Goal: Task Accomplishment & Management: Manage account settings

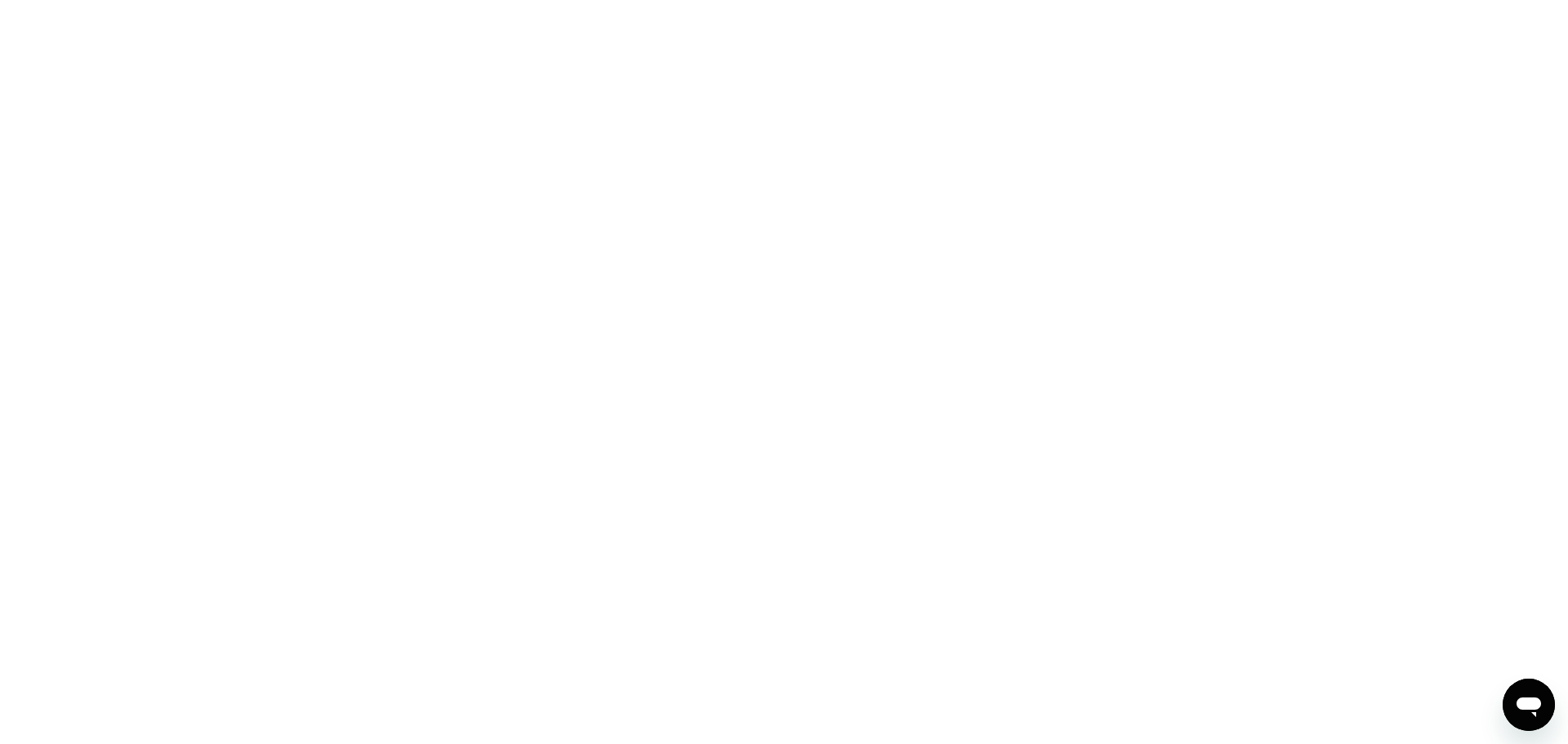
click at [441, 78] on div at bounding box center [784, 372] width 1568 height 744
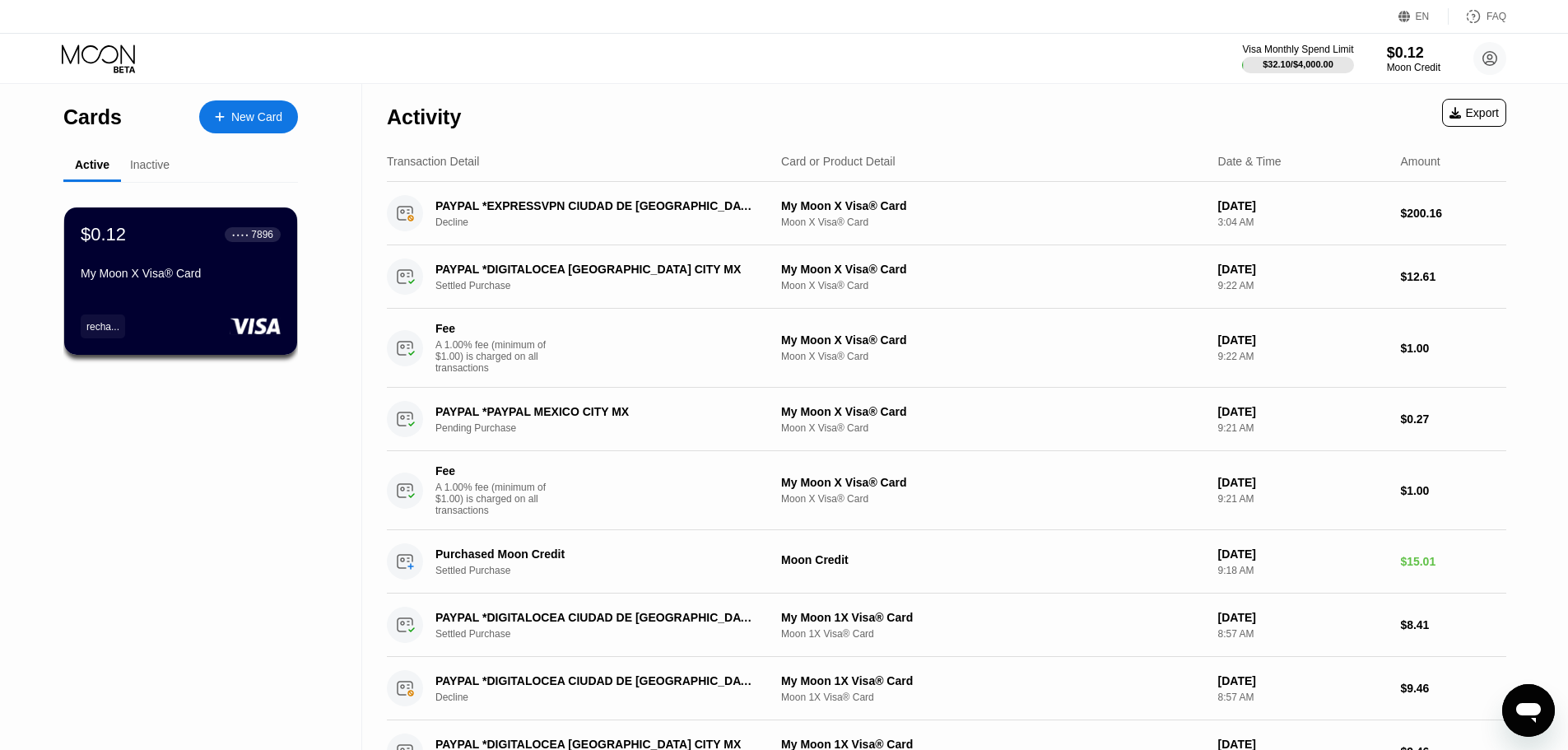
click at [1533, 710] on icon "Open messaging window" at bounding box center [1528, 713] width 25 height 20
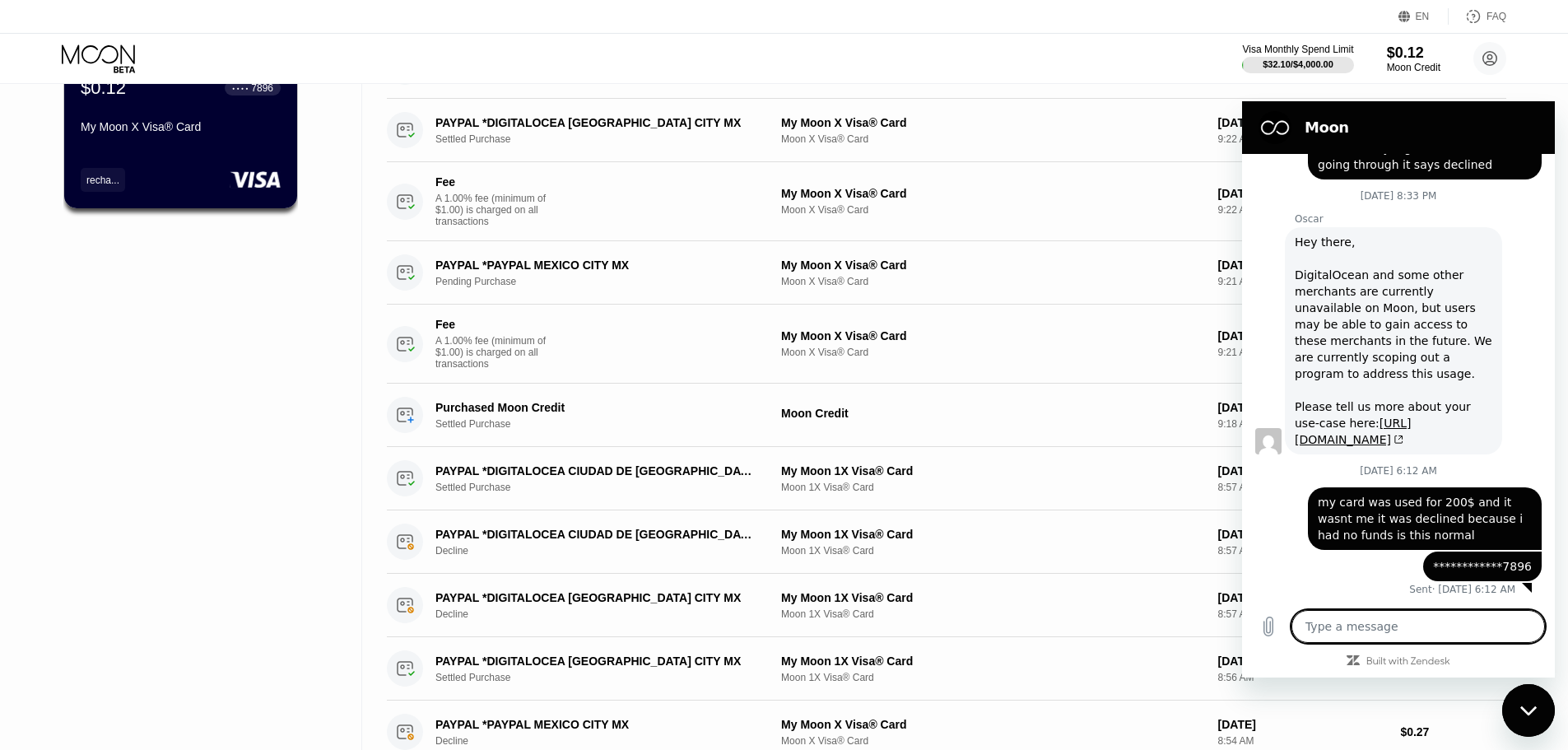
scroll to position [164, 0]
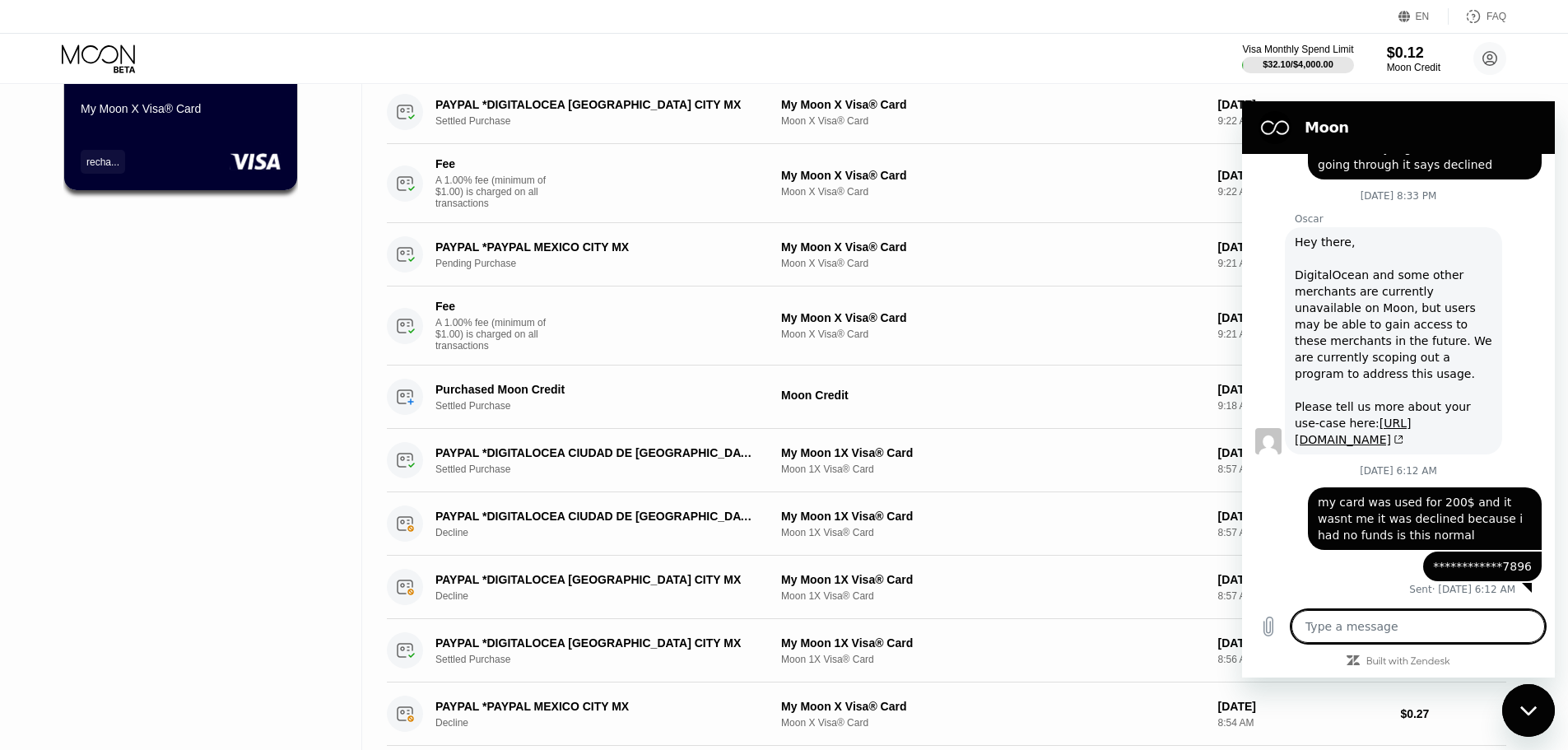
click at [1443, 622] on textarea at bounding box center [1418, 626] width 253 height 33
type textarea "?"
type textarea "x"
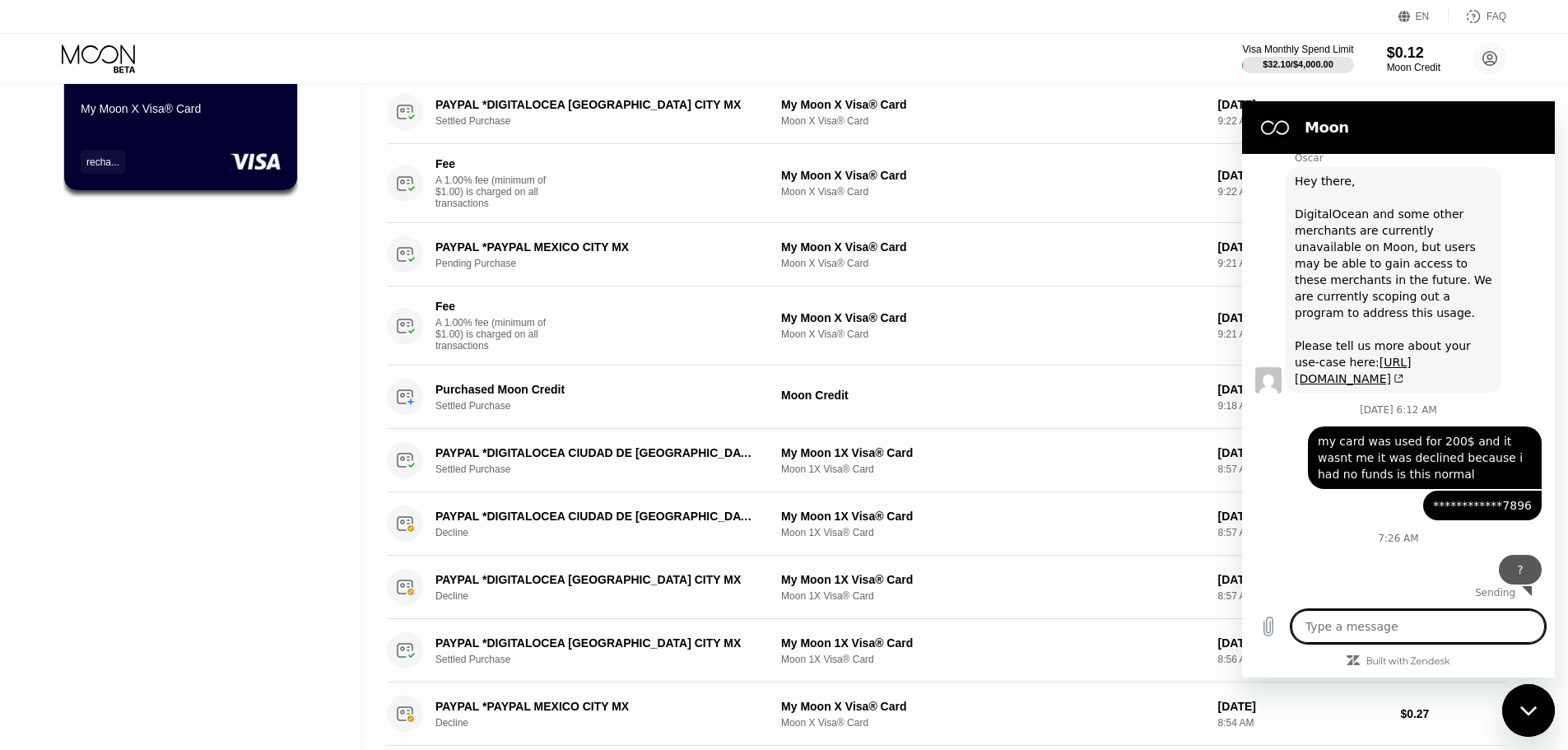
type textarea "x"
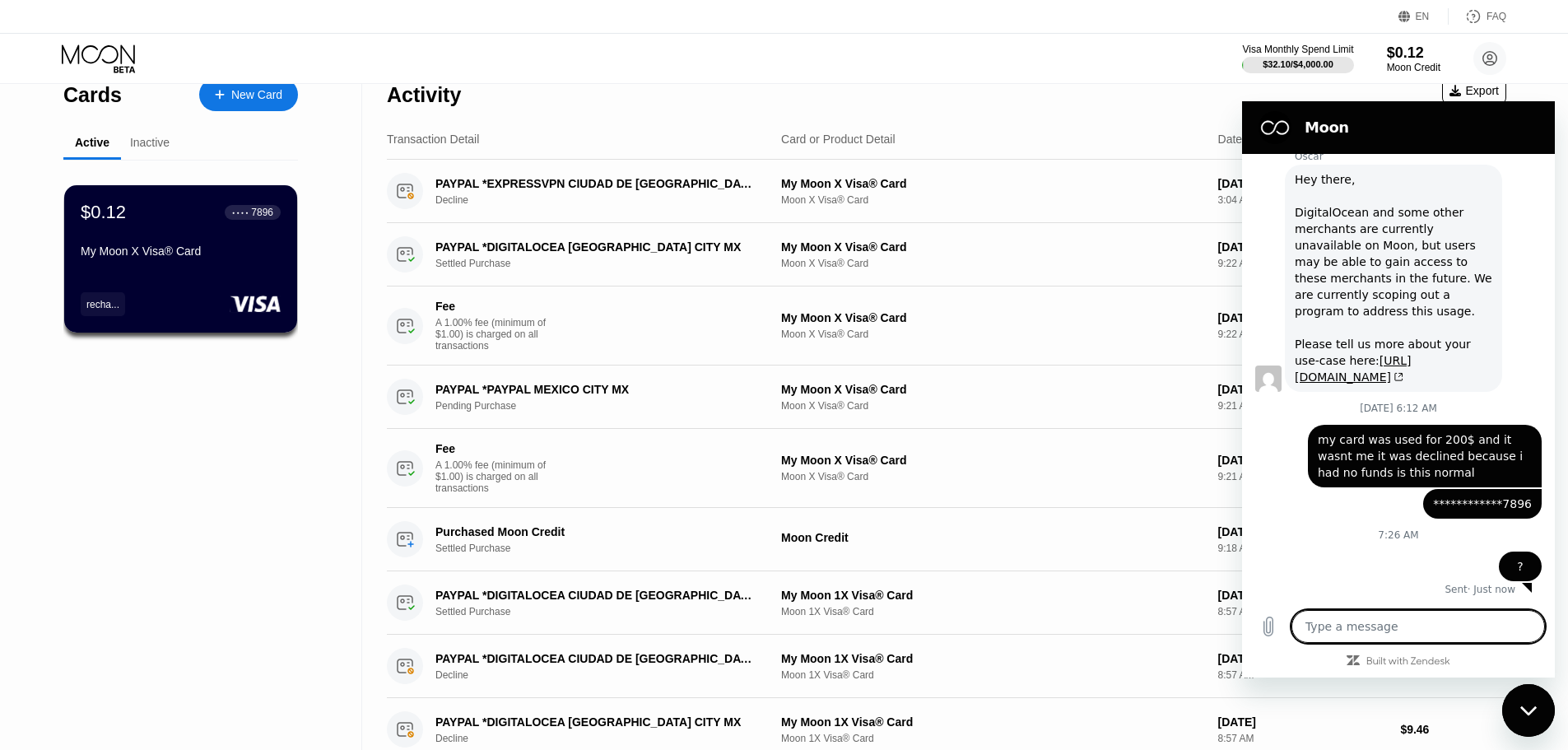
scroll to position [0, 0]
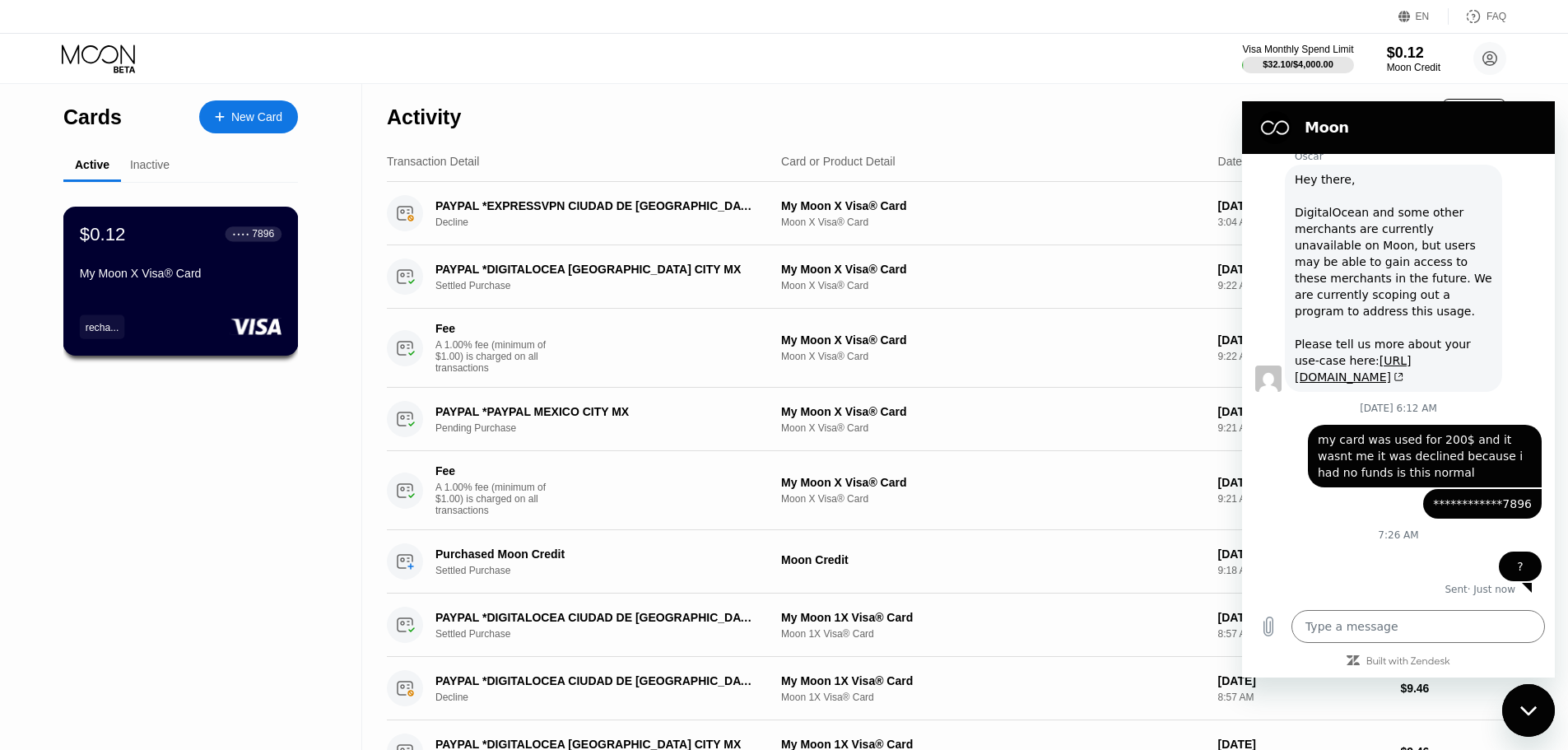
click at [220, 262] on div "$0.12 ● ● ● ● 7896 My Moon X Visa® Card" at bounding box center [181, 254] width 201 height 64
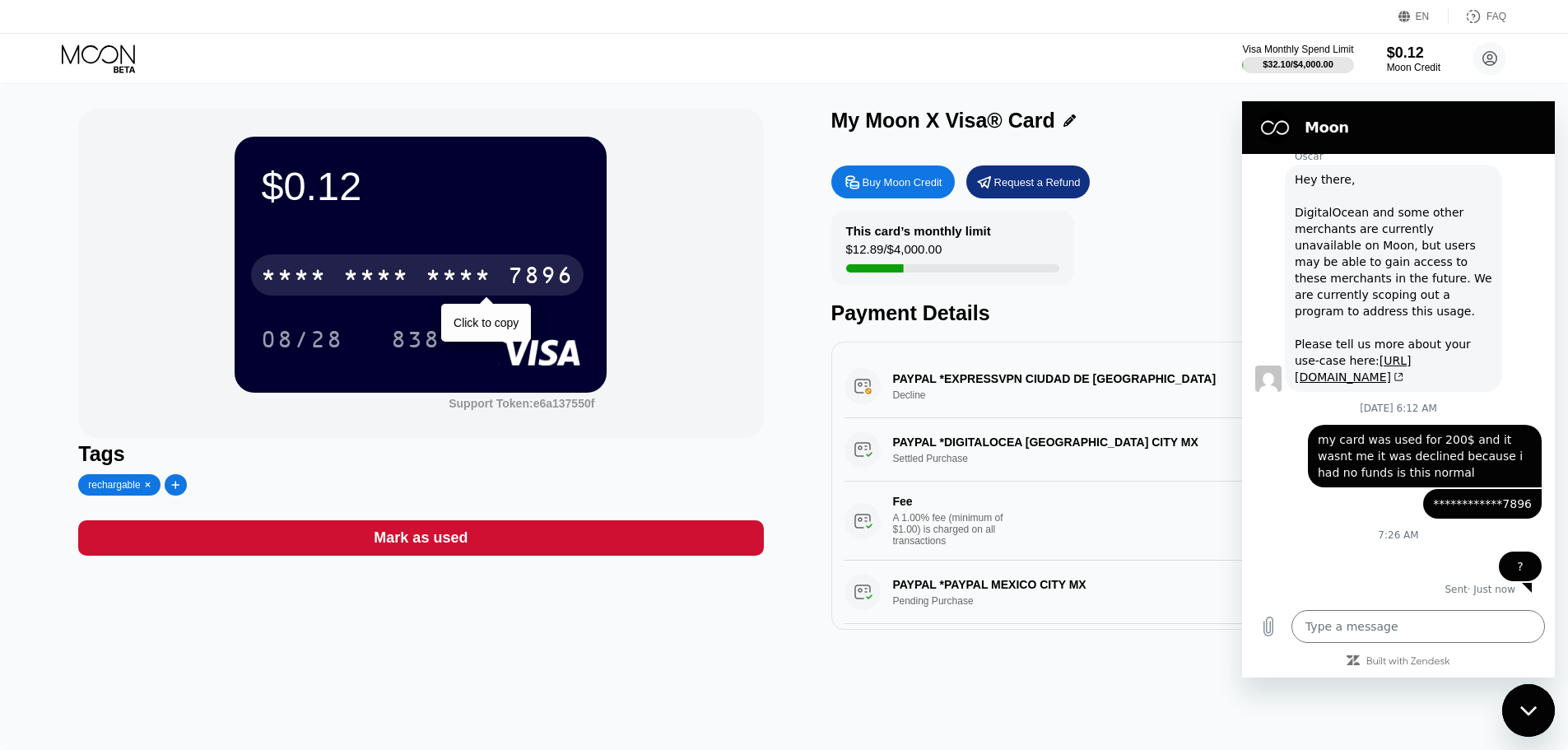
click at [397, 270] on div "* * * *" at bounding box center [376, 277] width 66 height 26
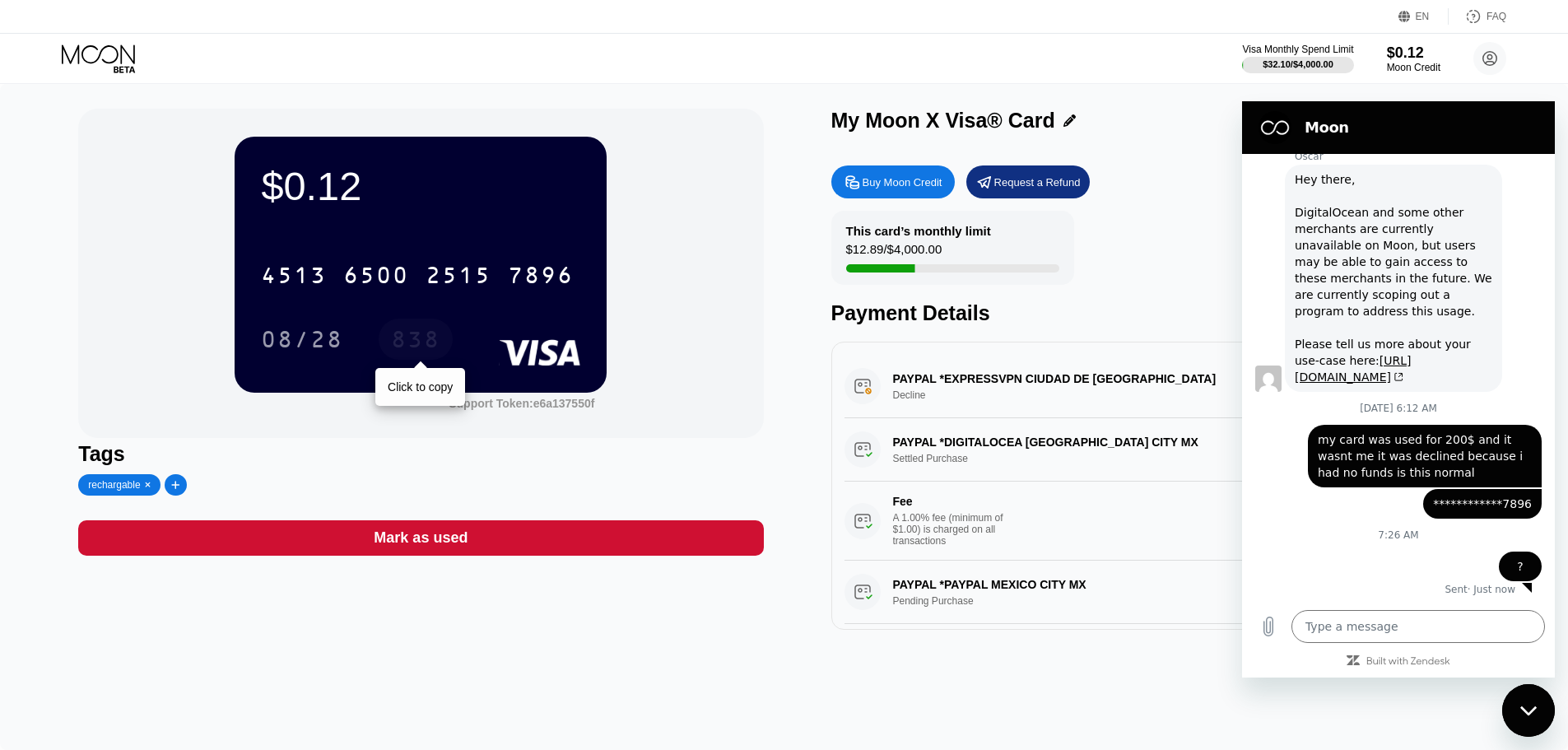
click at [402, 337] on div "838" at bounding box center [416, 342] width 50 height 26
click at [1428, 468] on span "my card was used for 200$ and it wasnt me it was declined because i had no fund…" at bounding box center [1424, 456] width 214 height 50
click at [1394, 450] on span "my card was used for 200$ and it wasnt me it was declined because i had no fund…" at bounding box center [1424, 456] width 214 height 50
drag, startPoint x: 1329, startPoint y: 440, endPoint x: 1346, endPoint y: 414, distance: 31.1
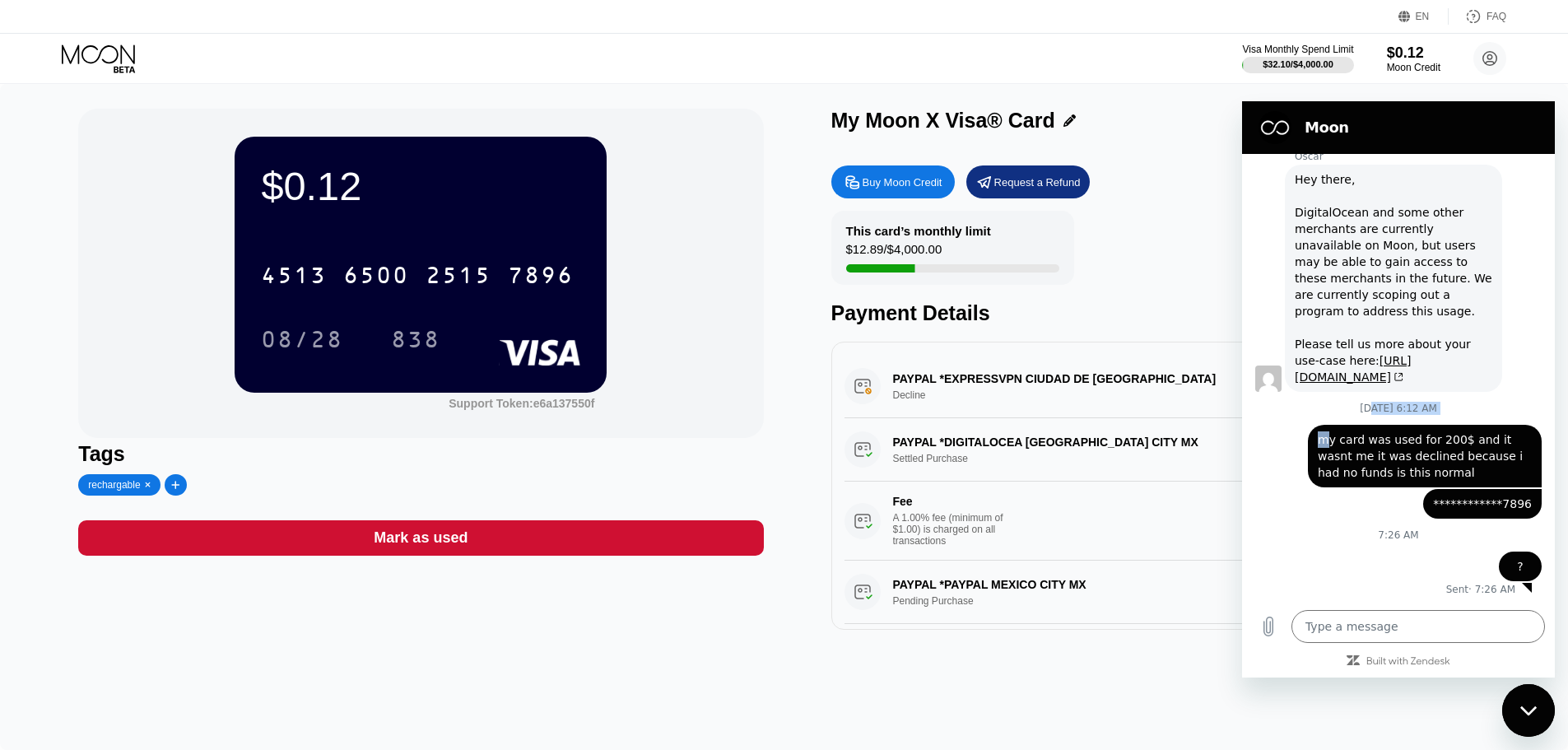
click at [1346, 414] on div "**********" at bounding box center [1398, 377] width 313 height 446
click at [1325, 430] on div "Web User 4c990612-df3a-49ab-bf37-e4ae09e536fb says: my card was used for 200$ a…" at bounding box center [1424, 456] width 234 height 63
drag, startPoint x: 1318, startPoint y: 438, endPoint x: 1473, endPoint y: 479, distance: 160.3
click at [1473, 479] on span "my card was used for 200$ and it wasnt me it was declined because i had no fund…" at bounding box center [1424, 456] width 214 height 50
copy span "my card was used for 200$ and it wasnt me it was declined because i had no fund…"
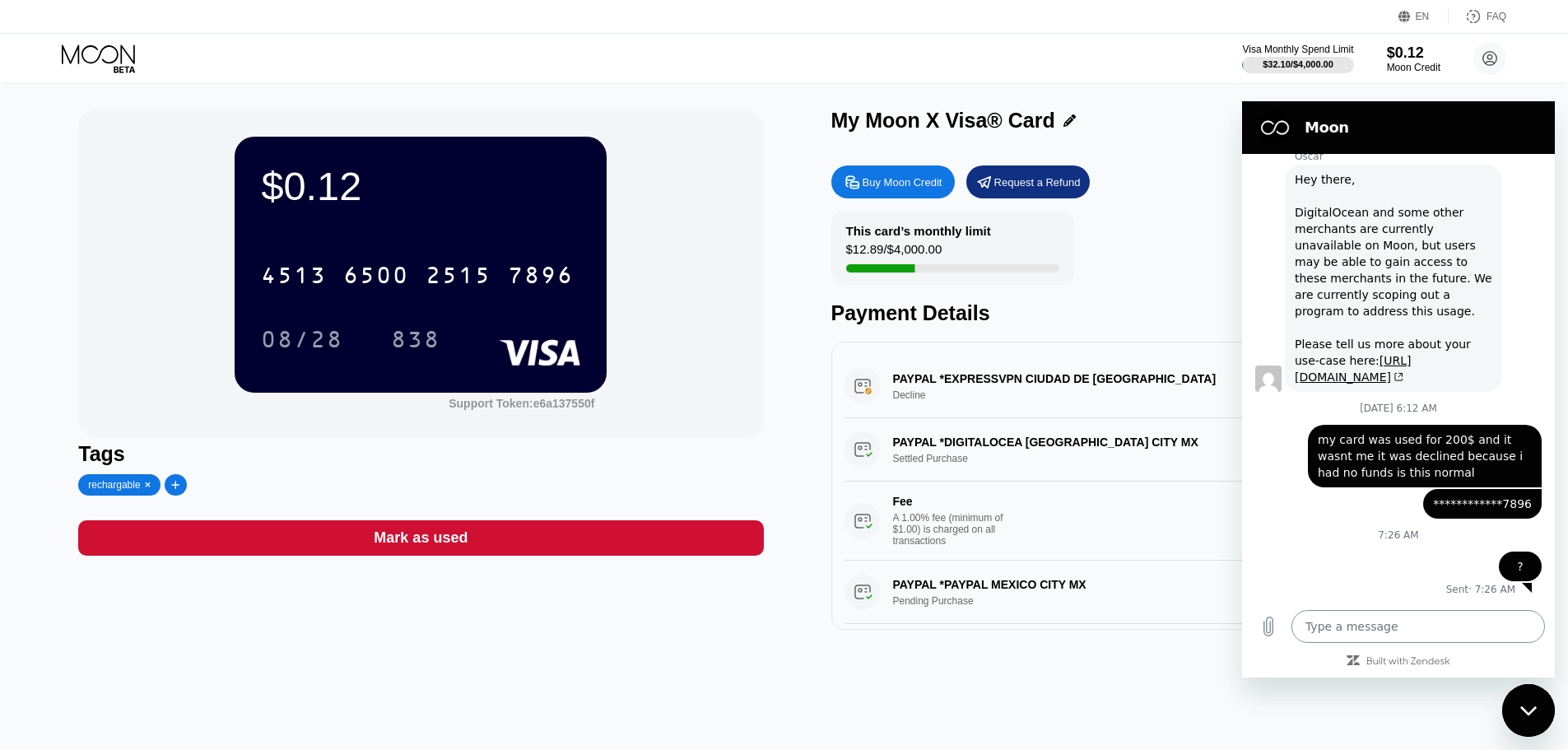
click at [1377, 634] on textarea at bounding box center [1418, 626] width 253 height 33
paste textarea "my card was used for 200$ and it wasnt me it was declined because i had no fund…"
type textarea "my card was used for 200$ and it wasnt me it was declined because i had no fund…"
type textarea "x"
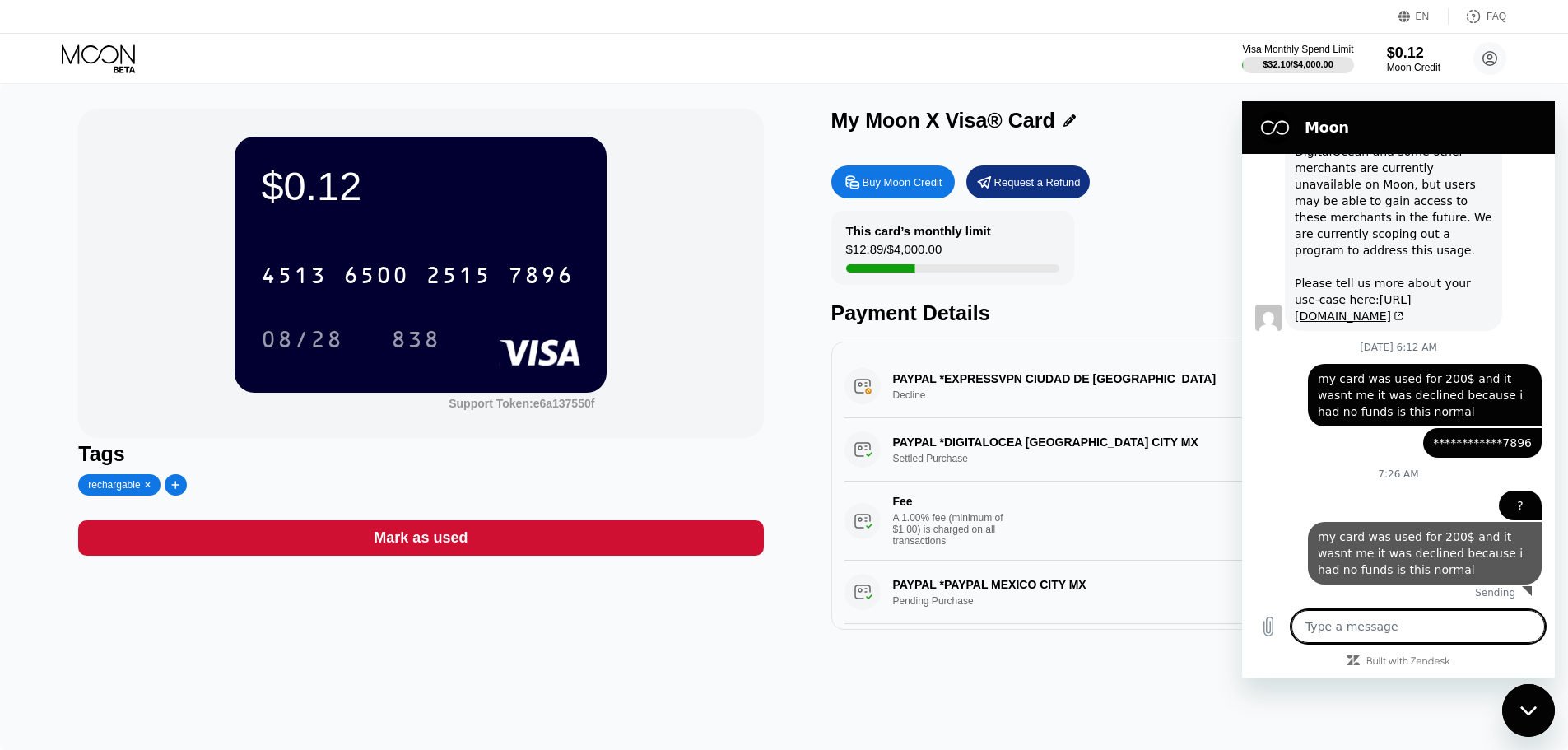
scroll to position [634, 0]
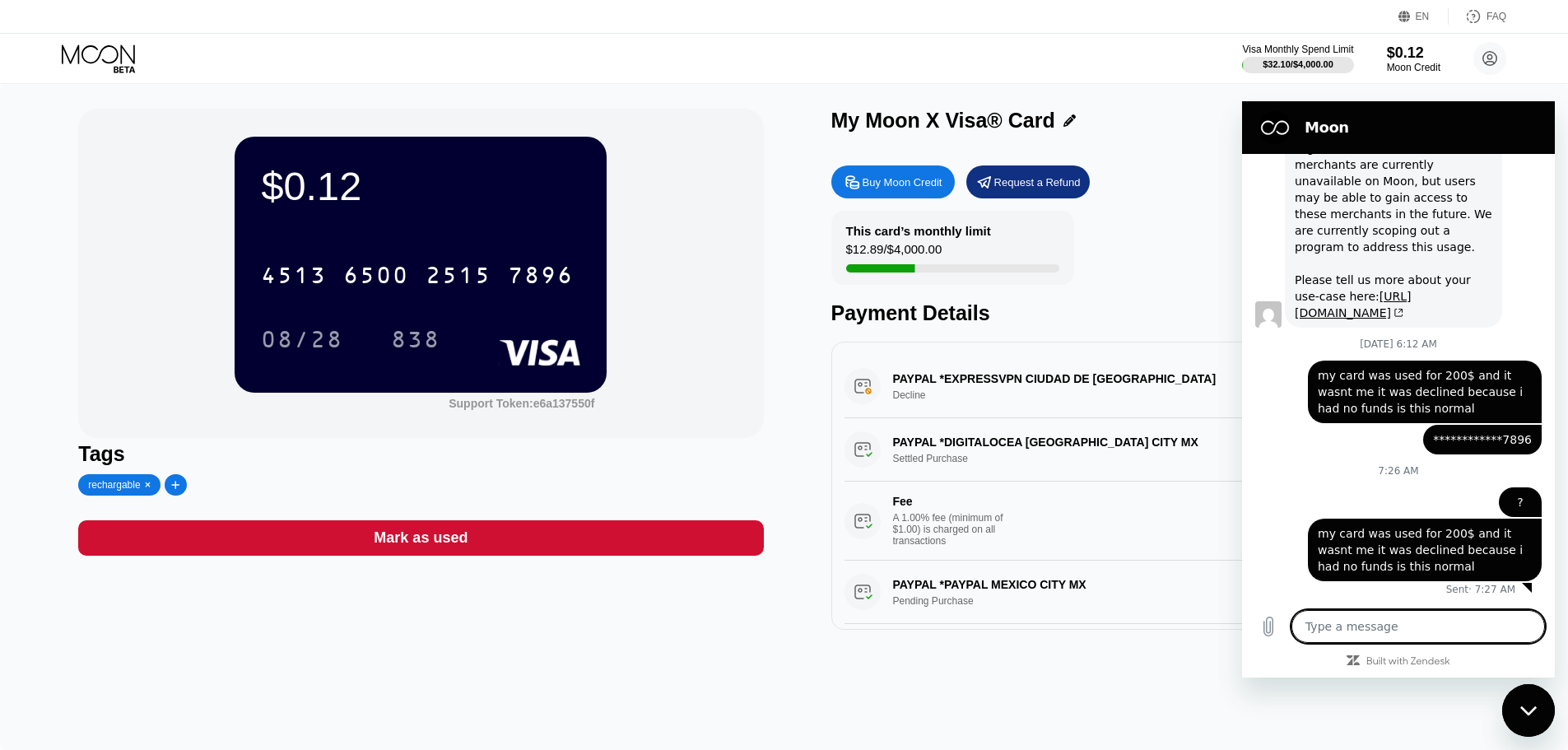
click at [1458, 136] on h2 "Moon" at bounding box center [1421, 128] width 234 height 20
drag, startPoint x: 1533, startPoint y: 697, endPoint x: 3000, endPoint y: 1384, distance: 1619.9
click at [1533, 697] on div "Close messaging window" at bounding box center [1528, 710] width 50 height 50
type textarea "x"
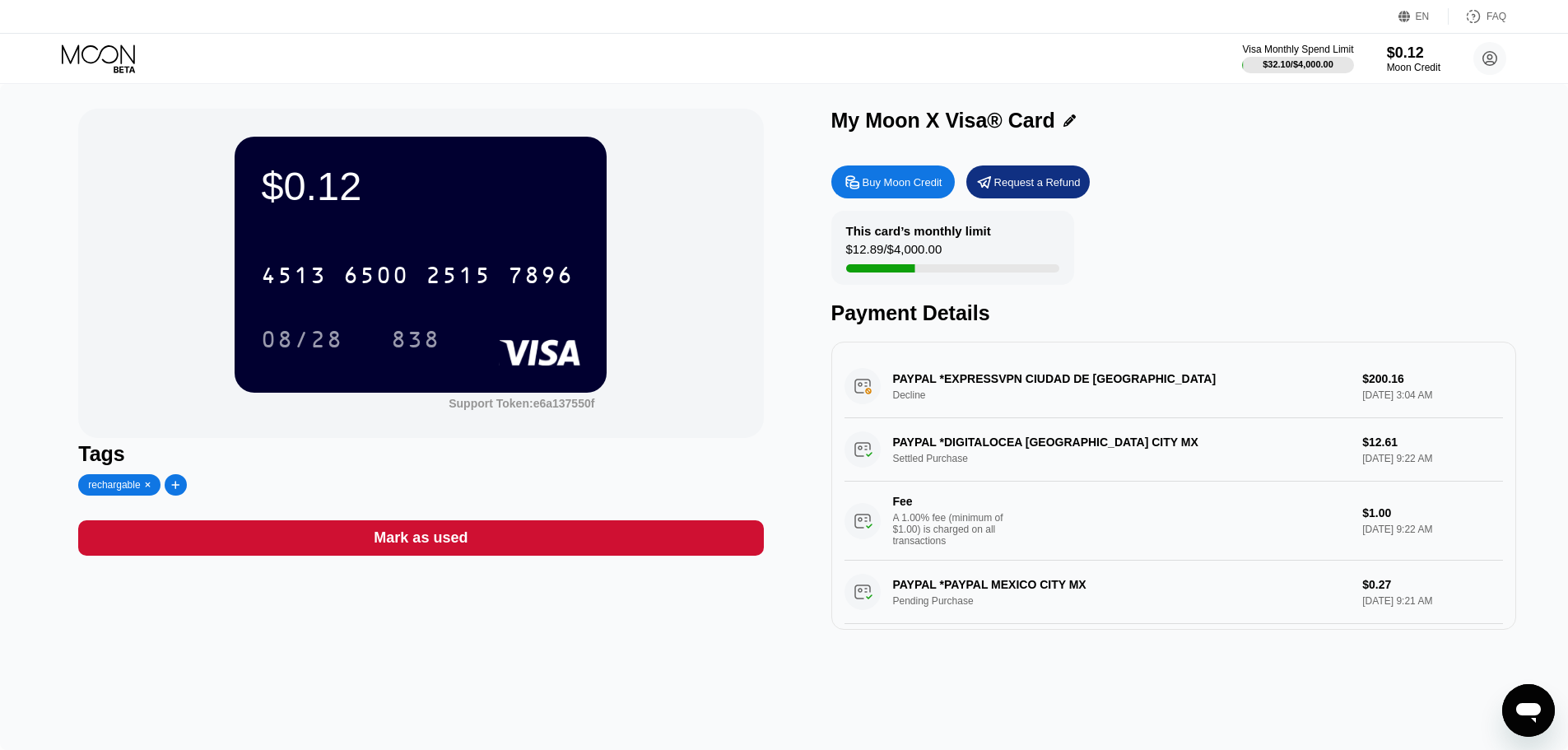
click at [900, 406] on div "PAYPAL *EXPRESSVPN CIUDAD DE MEXMX Decline $200.16 [DATE] 3:04 AM" at bounding box center [1174, 386] width 659 height 64
click at [119, 59] on icon at bounding box center [100, 59] width 77 height 29
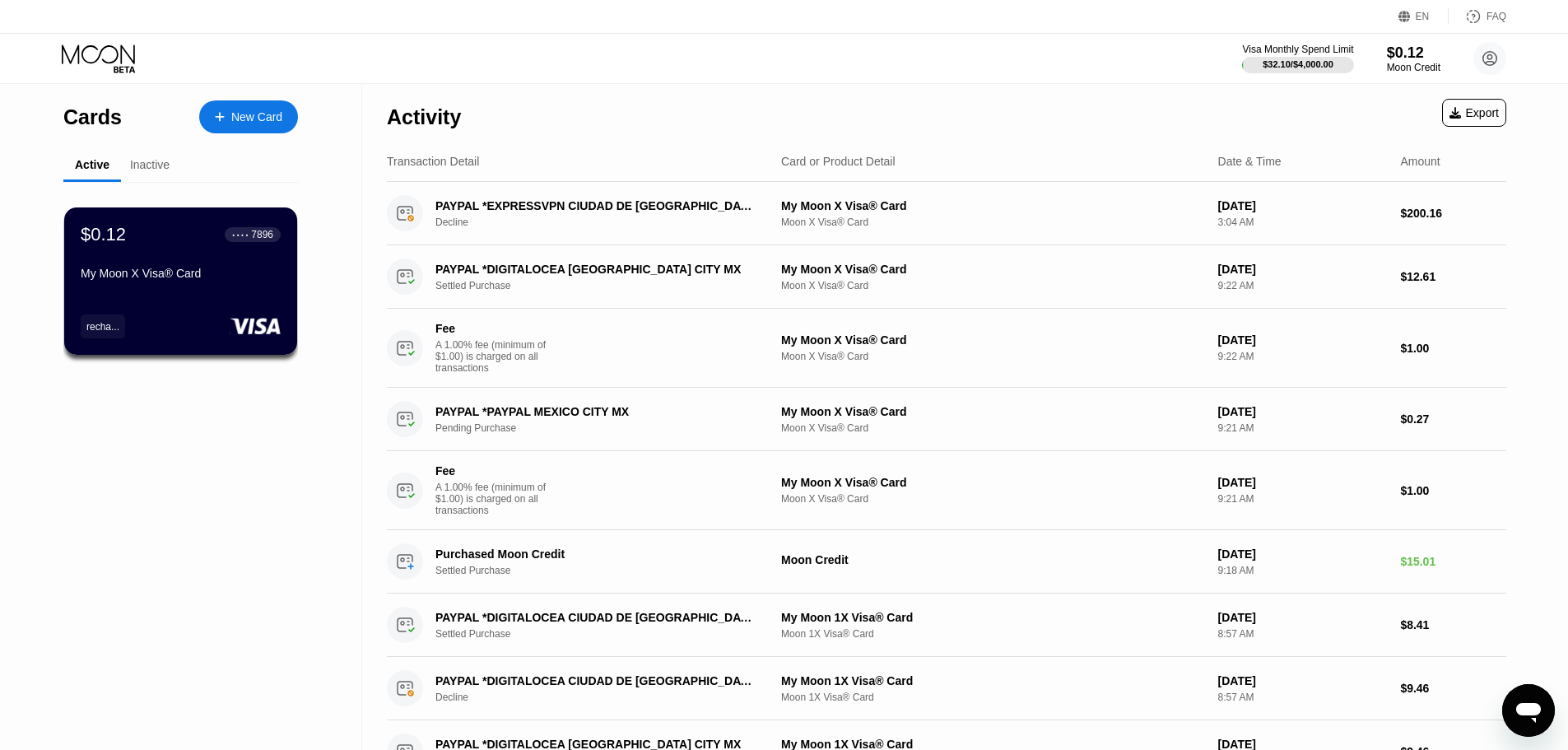
click at [162, 169] on div "Inactive" at bounding box center [150, 165] width 40 height 13
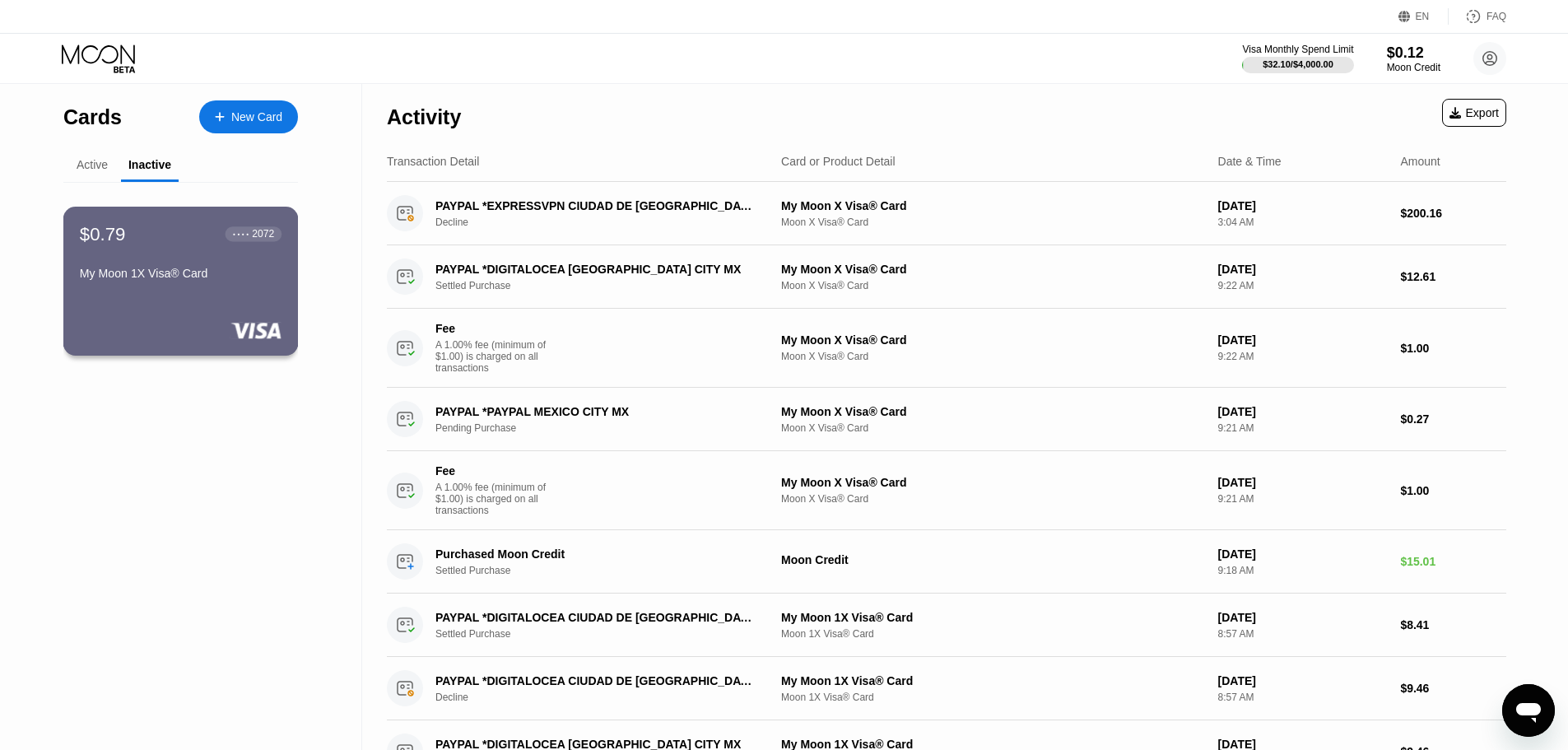
click at [169, 261] on div "$0.79 ● ● ● ● 2072 My Moon 1X Visa® Card" at bounding box center [181, 254] width 201 height 64
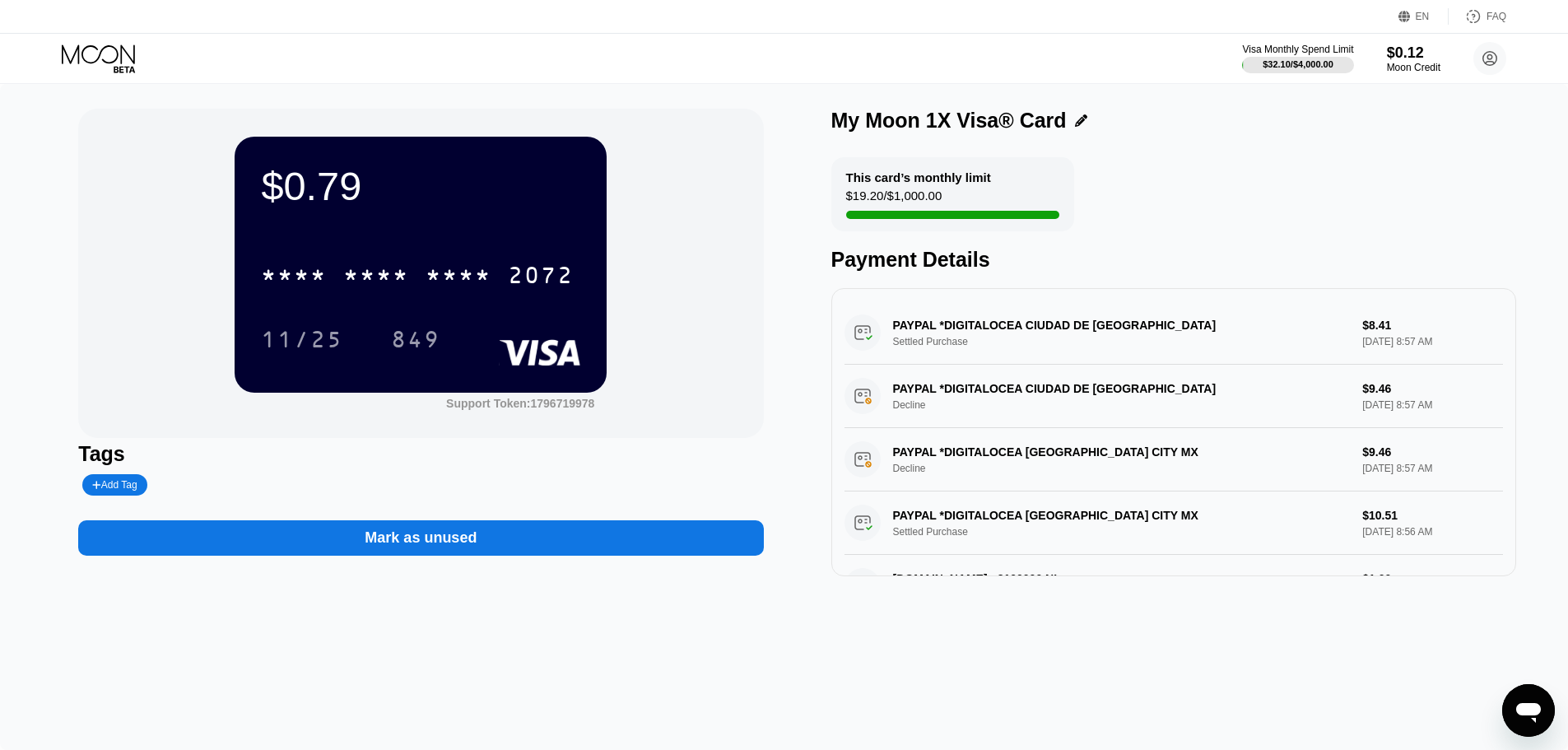
click at [109, 51] on icon at bounding box center [100, 59] width 77 height 29
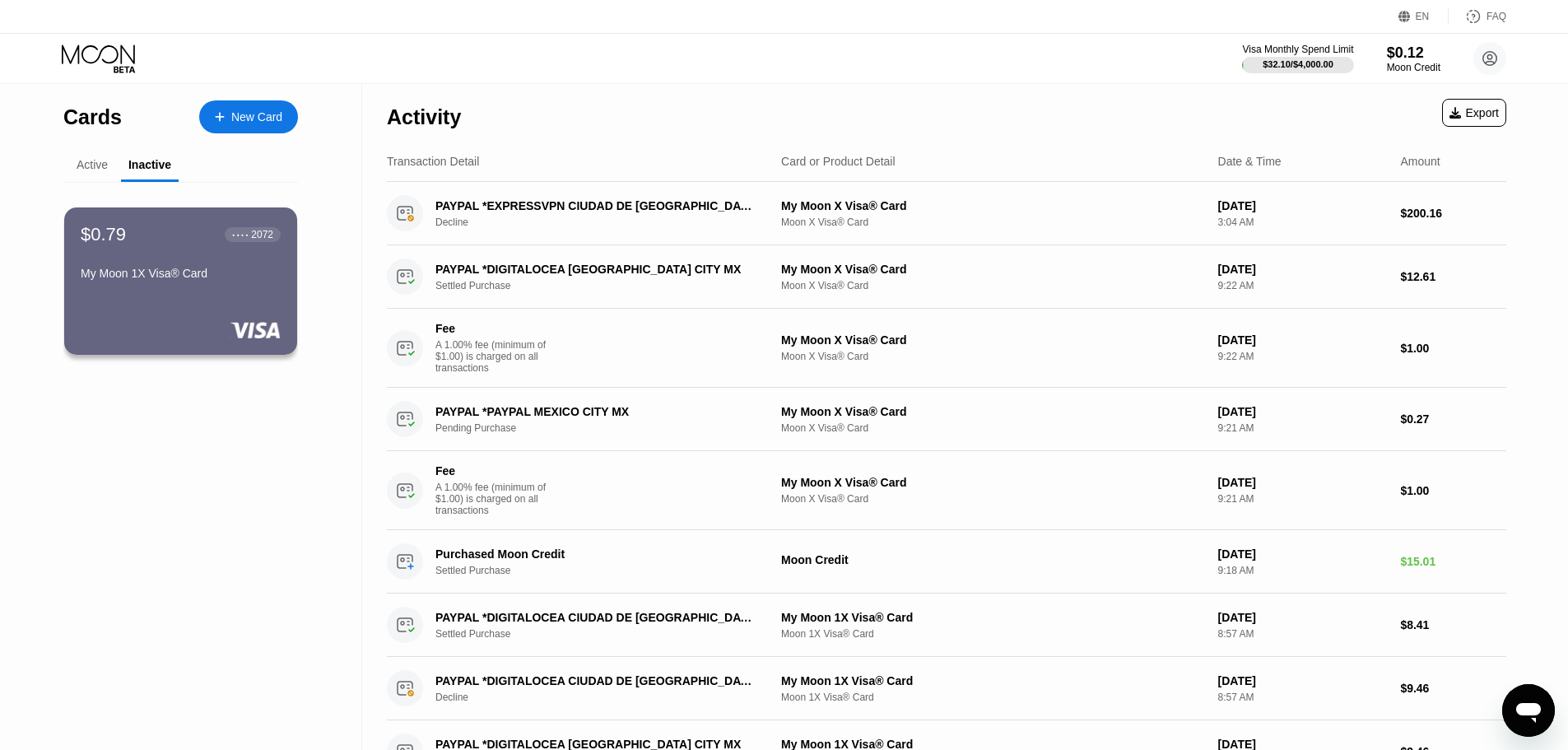
click at [115, 119] on div "Cards" at bounding box center [92, 117] width 59 height 24
click at [101, 111] on div "Cards" at bounding box center [92, 117] width 59 height 24
click at [97, 164] on div "Active" at bounding box center [92, 165] width 31 height 13
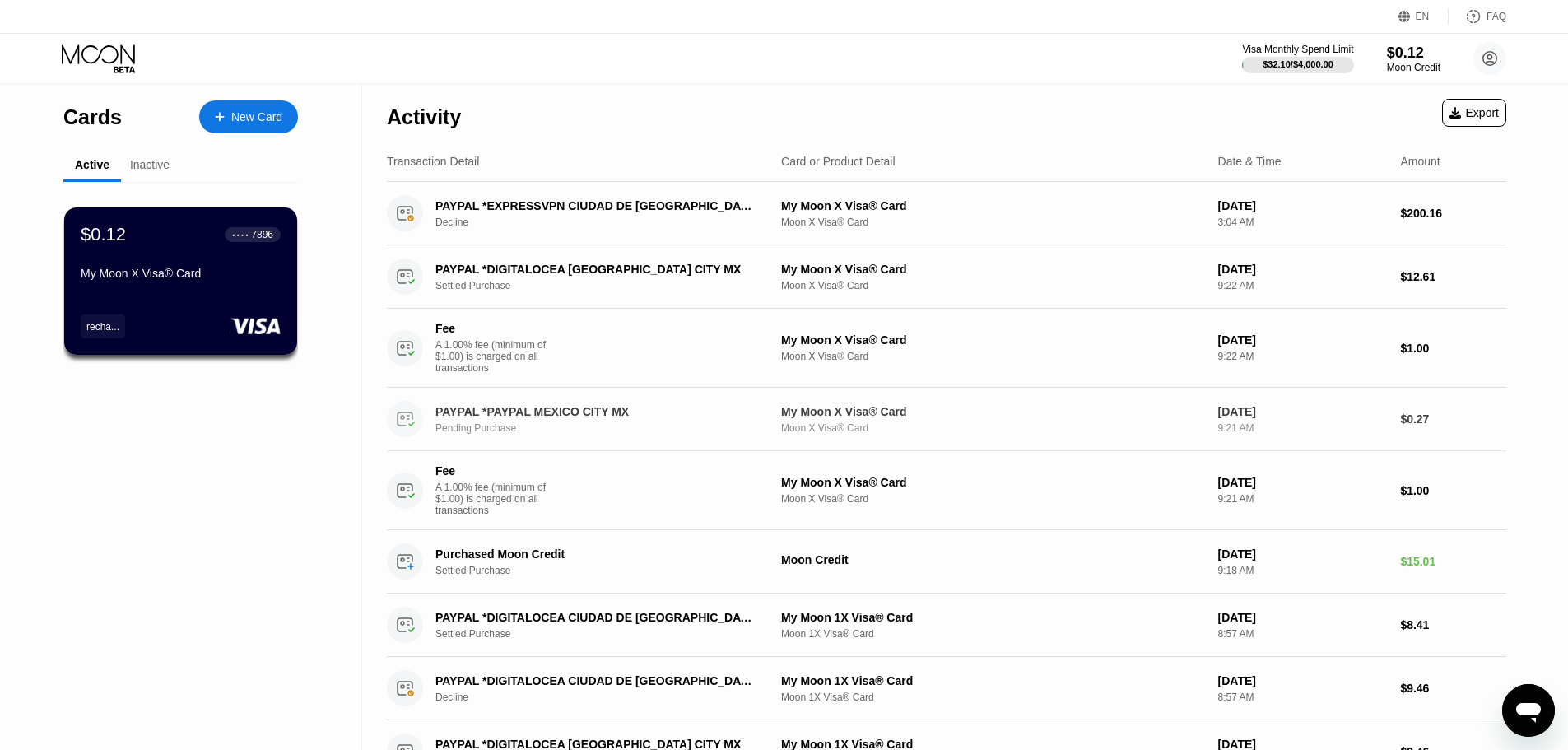
click at [569, 418] on div "PAYPAL *PAYPAL MEXICO CITY MX" at bounding box center [595, 412] width 319 height 13
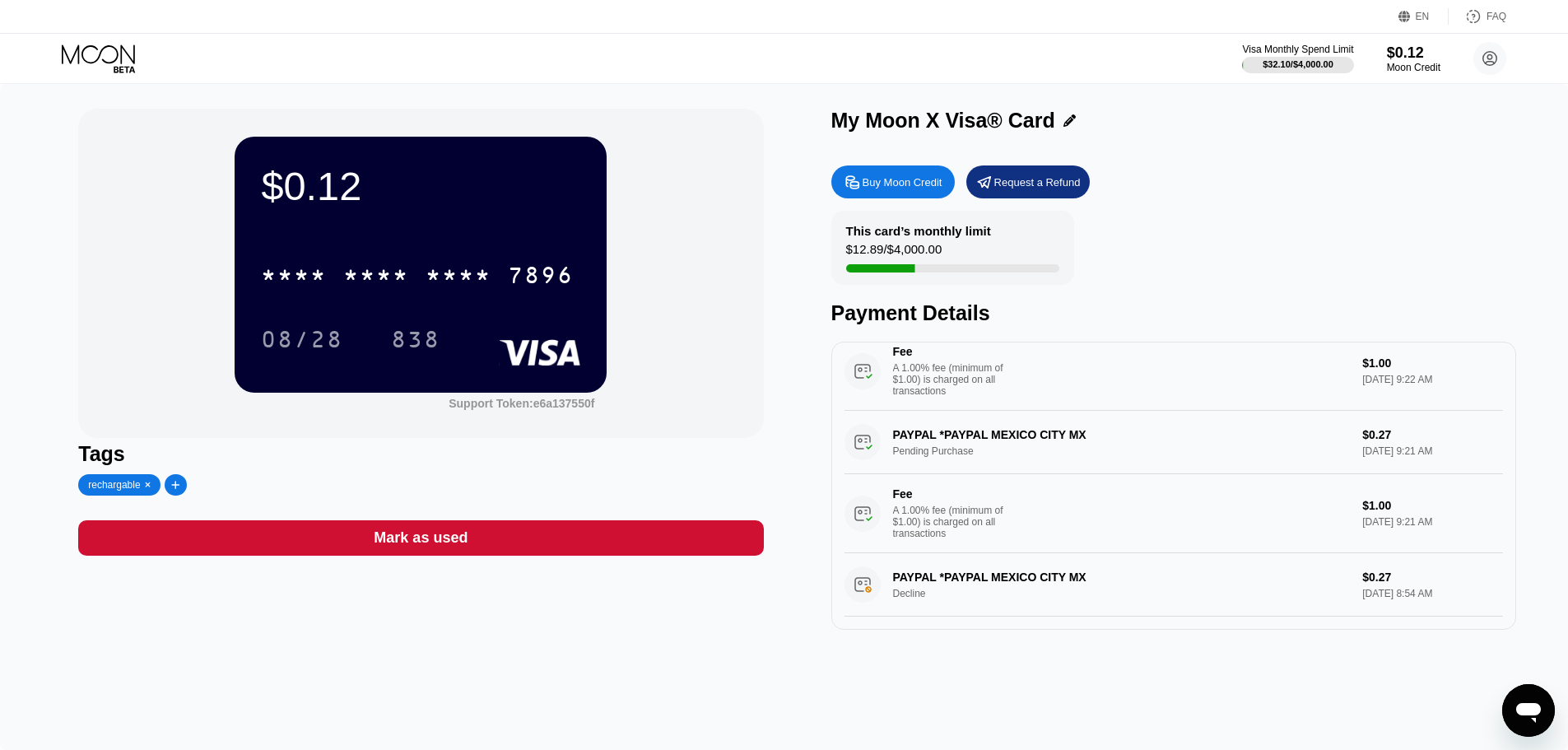
scroll to position [164, 0]
click at [932, 450] on div "PAYPAL *PAYPAL MEXICO CITY MX Pending Purchase $0.27 [DATE] 9:21 AM Fee A 1.00%…" at bounding box center [1174, 482] width 659 height 143
click at [992, 511] on div "A 1.00% fee (minimum of $1.00) is charged on all transactions" at bounding box center [955, 521] width 124 height 35
click at [922, 504] on div "A 1.00% fee (minimum of $1.00) is charged on all transactions" at bounding box center [955, 521] width 124 height 35
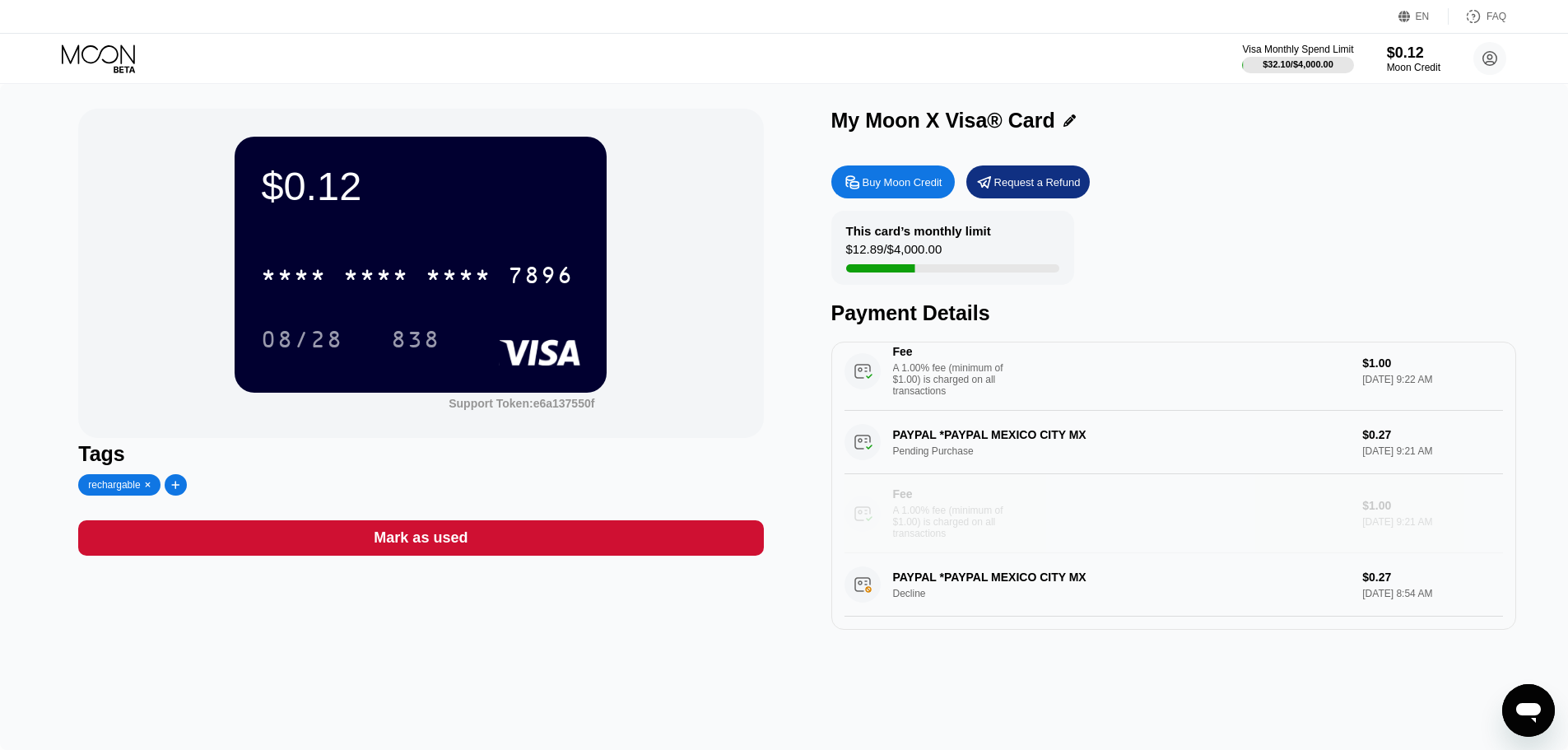
click at [1339, 493] on div "Fee A 1.00% fee (minimum of $1.00) is charged on all transactions" at bounding box center [1097, 512] width 505 height 52
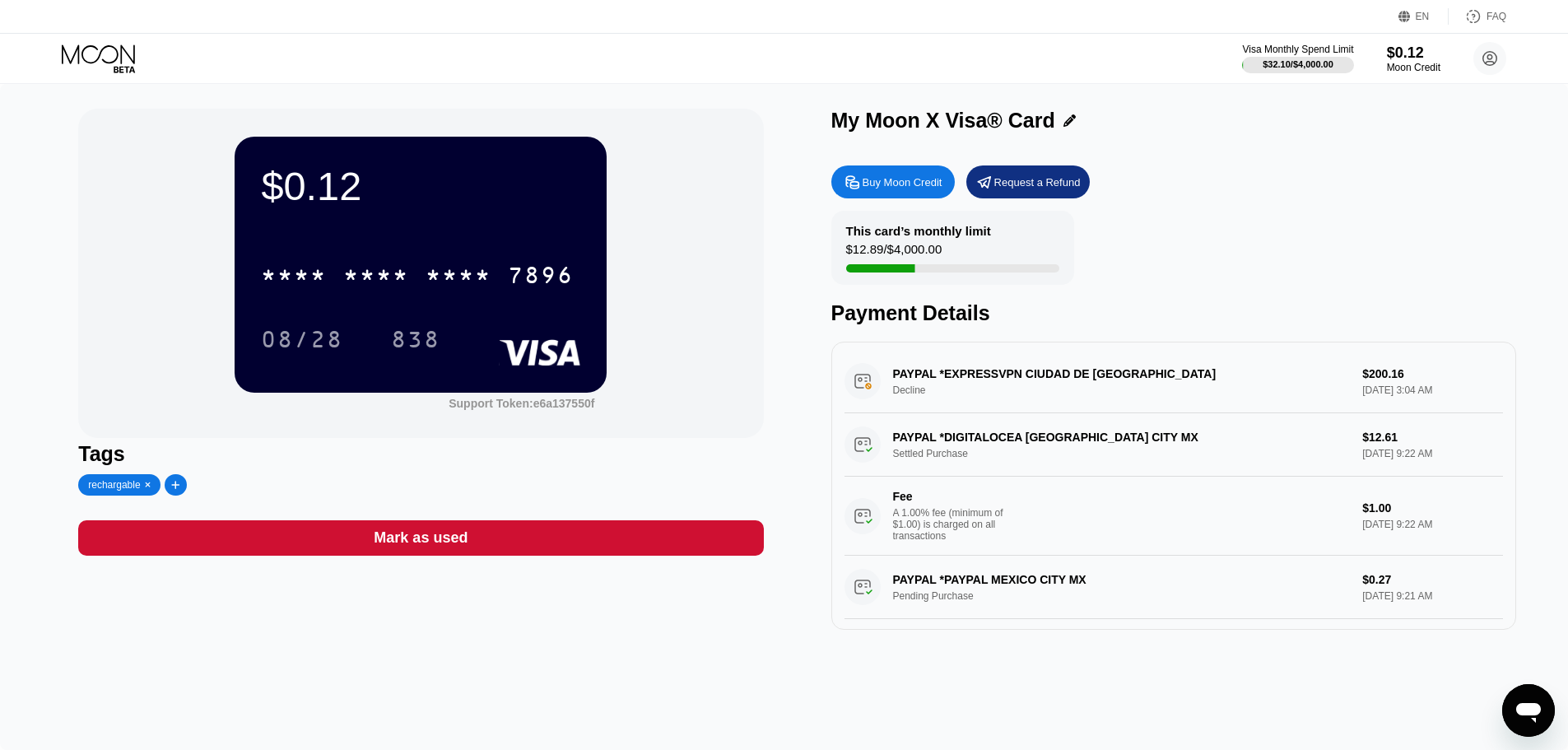
scroll to position [0, 0]
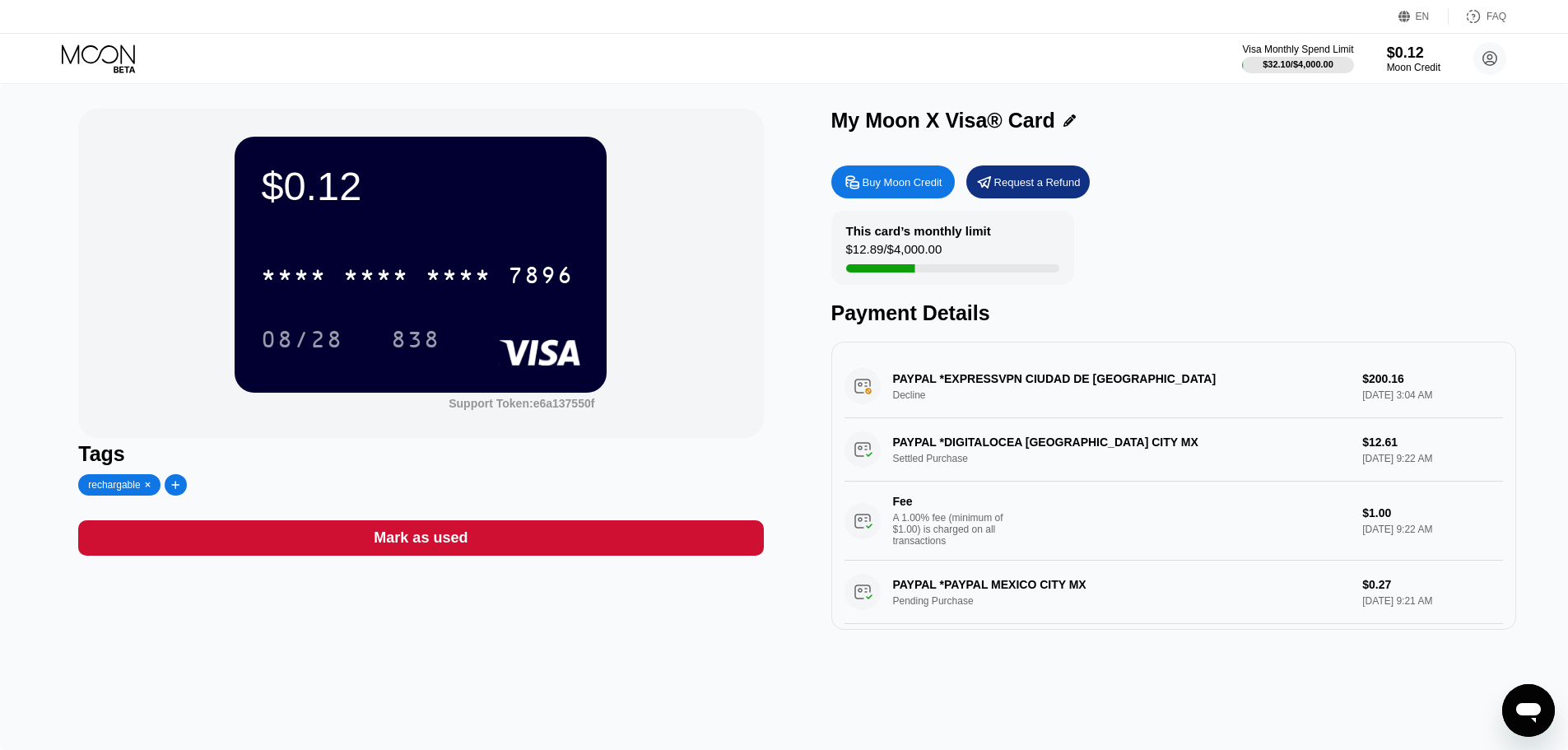
click at [1179, 446] on div "PAYPAL *DIGITALOCEA MEXICO CITY MX Settled Purchase $12.61 [DATE] 9:22 AM Fee A…" at bounding box center [1174, 489] width 659 height 143
click at [1153, 408] on div "PAYPAL *EXPRESSVPN CIUDAD DE MEXMX Decline $200.16 [DATE] 3:04 AM" at bounding box center [1174, 386] width 659 height 64
click at [86, 73] on icon at bounding box center [100, 59] width 77 height 29
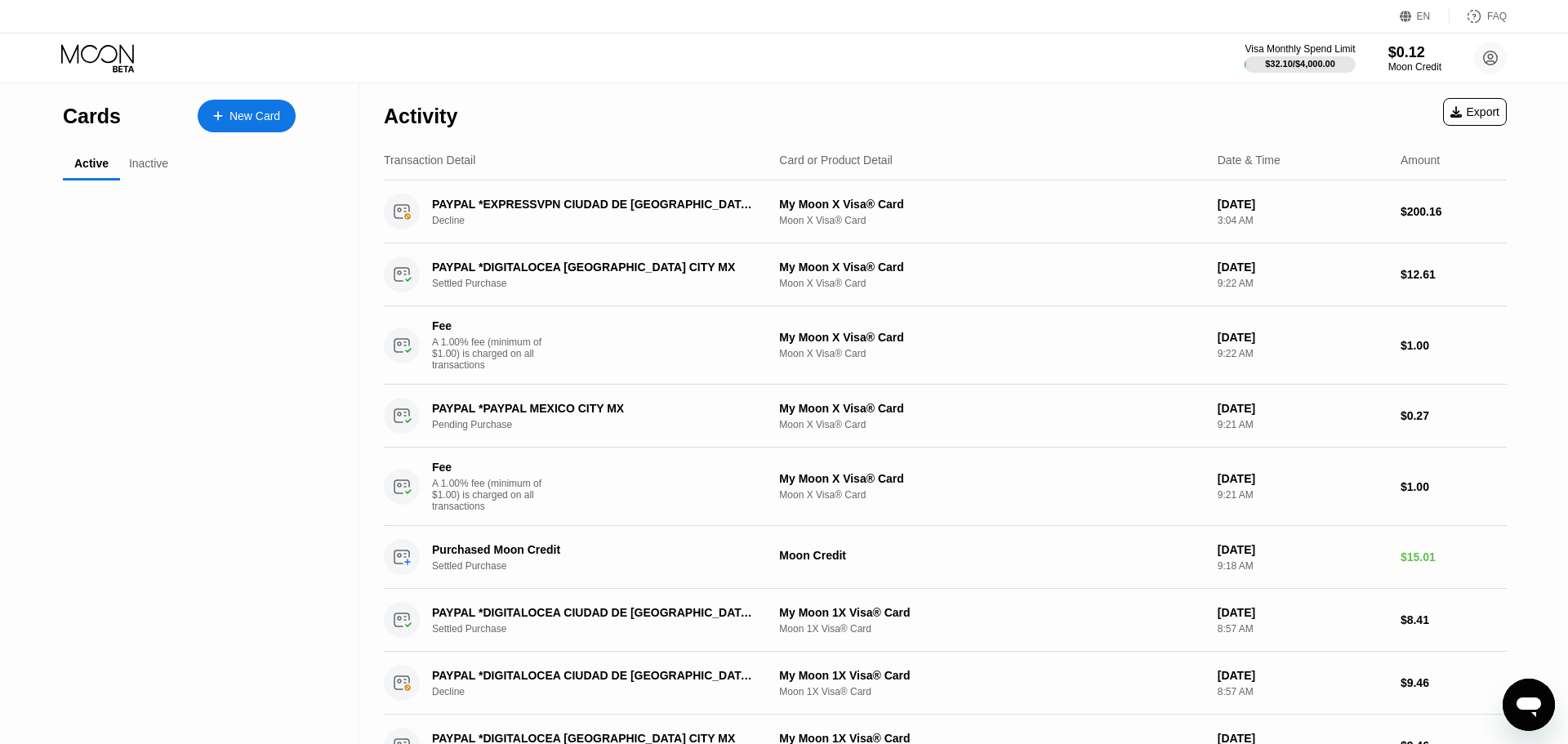
click at [88, 67] on icon at bounding box center [99, 58] width 76 height 29
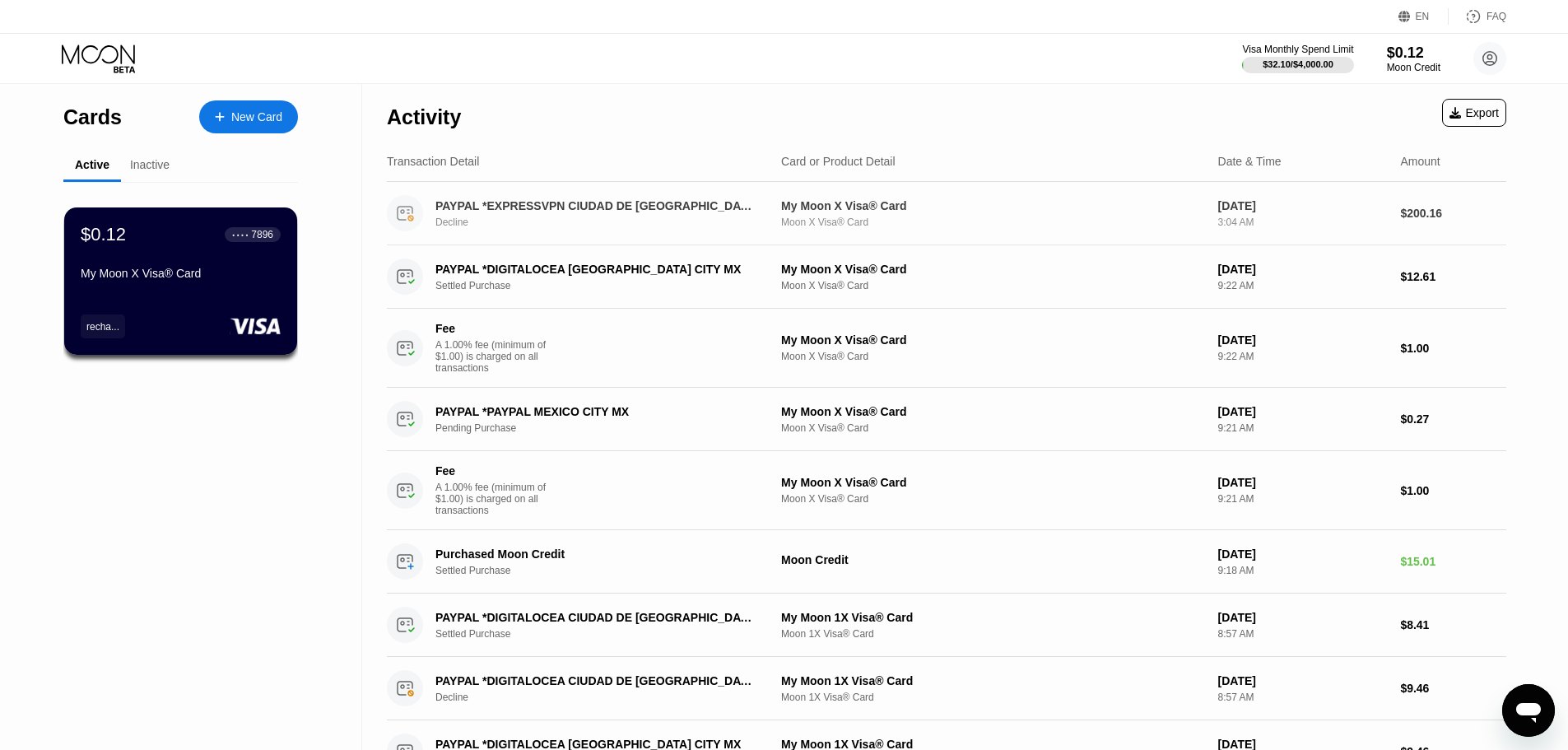
click at [835, 216] on div "My Moon X Visa® Card Moon X Visa® Card" at bounding box center [994, 213] width 424 height 29
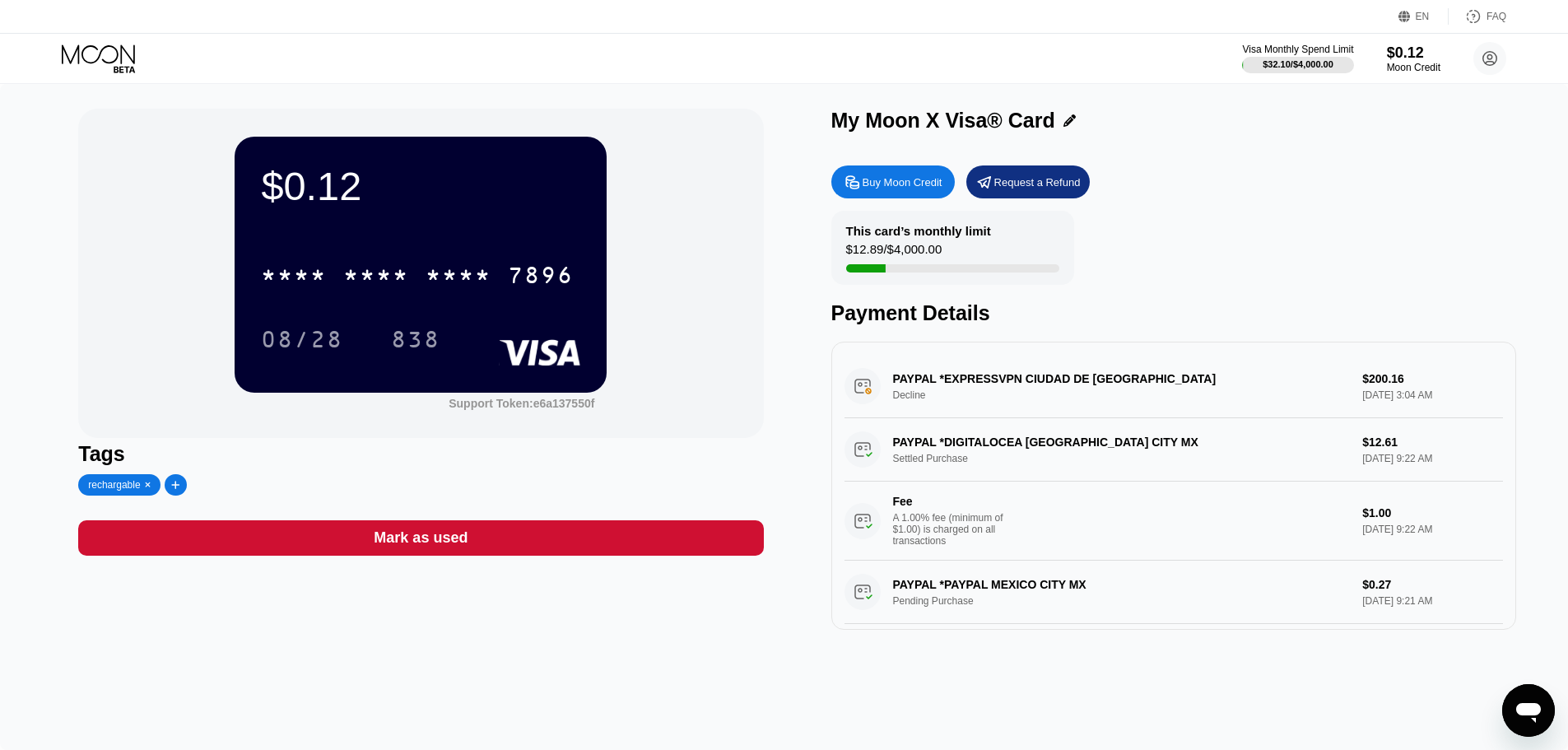
click at [956, 394] on div "PAYPAL *EXPRESSVPN CIUDAD DE MEXMX Decline $200.16 [DATE] 3:04 AM" at bounding box center [1174, 386] width 659 height 64
